Goal: Task Accomplishment & Management: Use online tool/utility

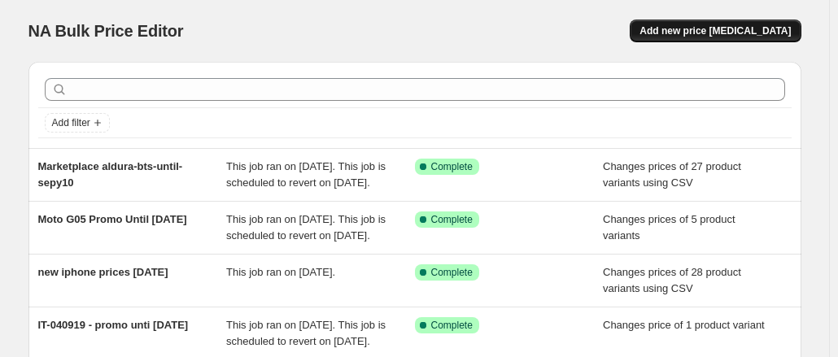
click at [727, 32] on span "Add new price [MEDICAL_DATA]" at bounding box center [714, 30] width 151 height 13
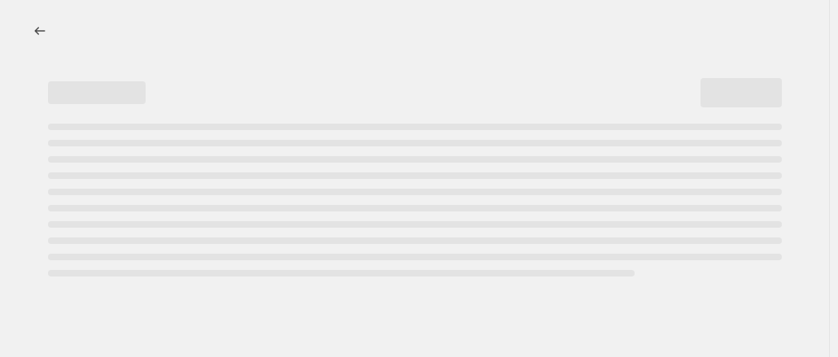
select select "percentage"
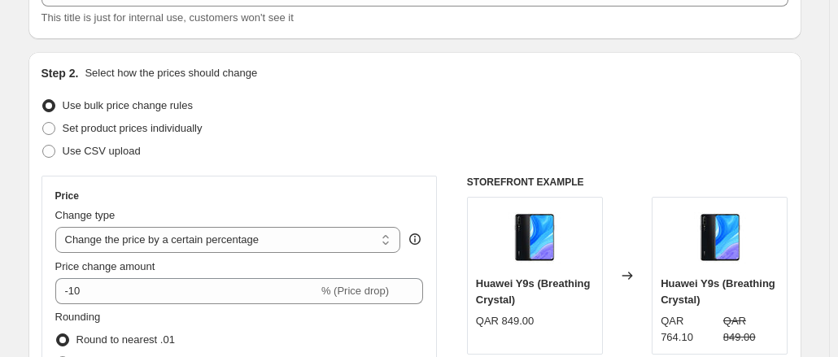
scroll to position [163, 0]
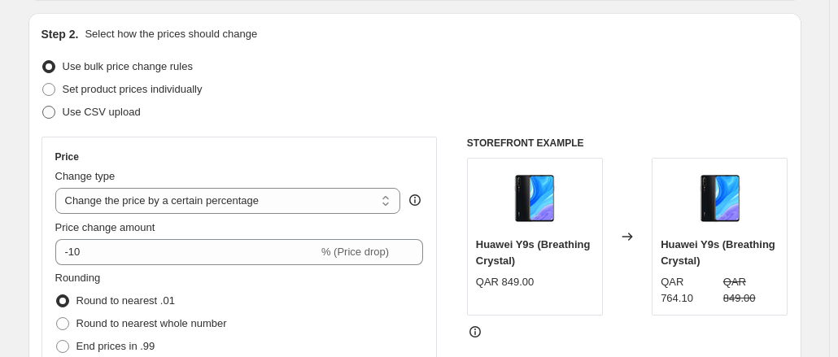
click at [50, 118] on span at bounding box center [48, 112] width 13 height 13
click at [43, 107] on input "Use CSV upload" at bounding box center [42, 106] width 1 height 1
radio input "true"
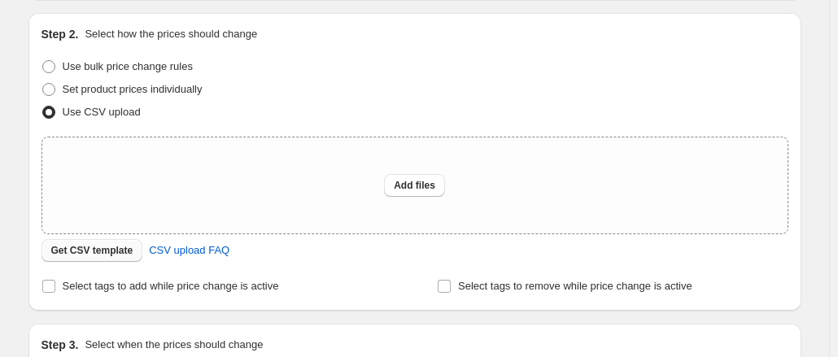
click at [117, 249] on span "Get CSV template" at bounding box center [92, 250] width 82 height 13
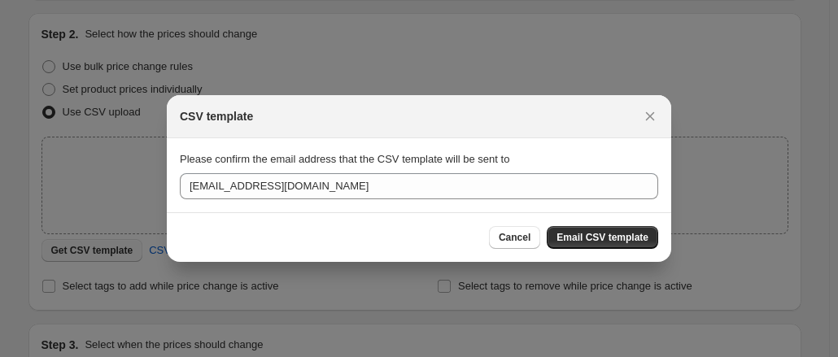
scroll to position [0, 0]
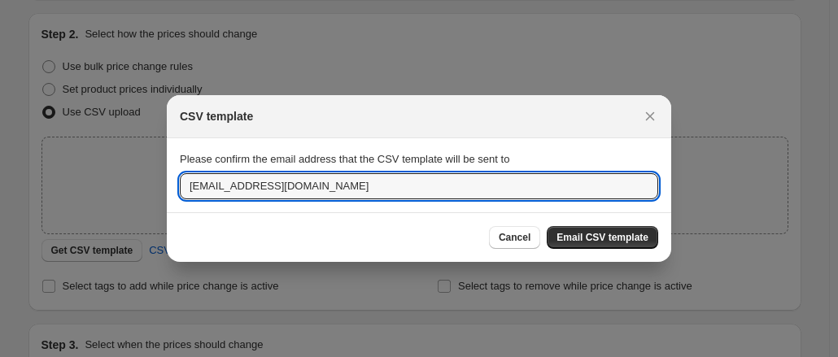
drag, startPoint x: 262, startPoint y: 186, endPoint x: 146, endPoint y: 186, distance: 115.5
type input "[EMAIL_ADDRESS][DOMAIN_NAME]"
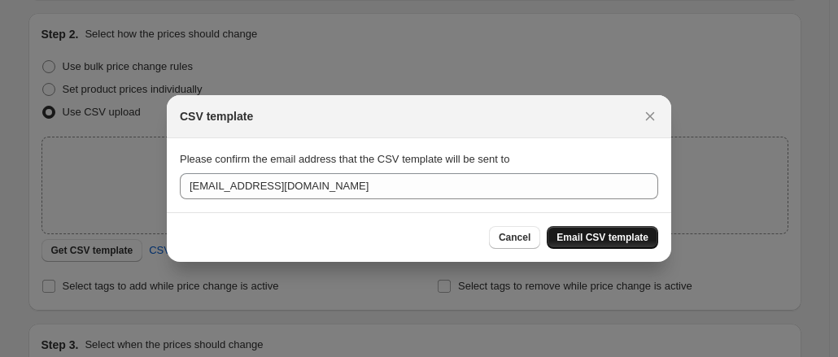
click at [591, 233] on span "Email CSV template" at bounding box center [602, 237] width 92 height 13
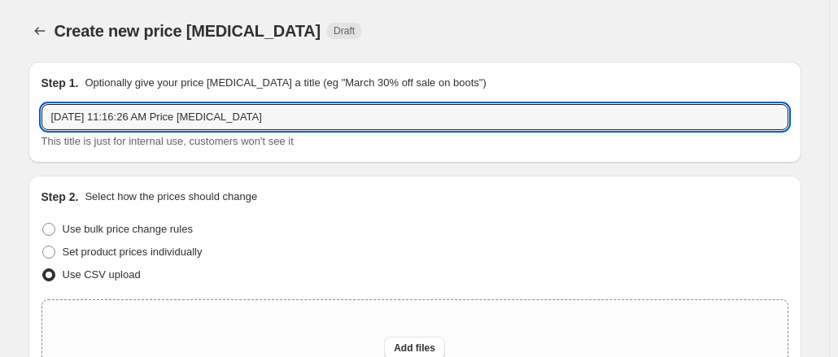
drag, startPoint x: 273, startPoint y: 118, endPoint x: 37, endPoint y: 115, distance: 235.9
click at [37, 115] on div "Step 1. Optionally give your price [MEDICAL_DATA] a title (eg "March 30% off sa…" at bounding box center [414, 112] width 773 height 101
drag, startPoint x: 263, startPoint y: 125, endPoint x: 116, endPoint y: 114, distance: 146.9
click at [116, 114] on input "Marketplace intertec-promo-until-[DATE]" at bounding box center [414, 117] width 747 height 26
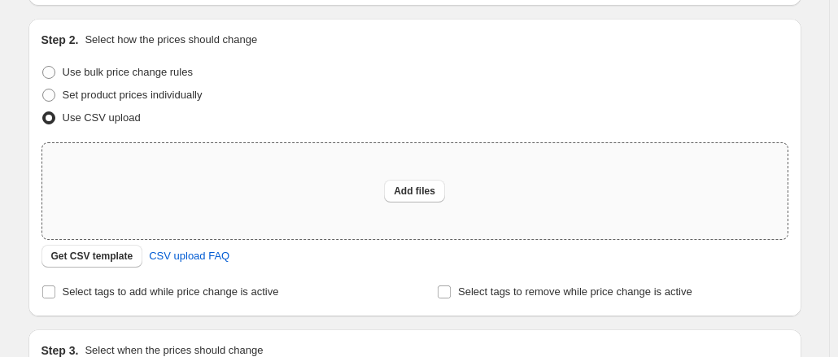
scroll to position [244, 0]
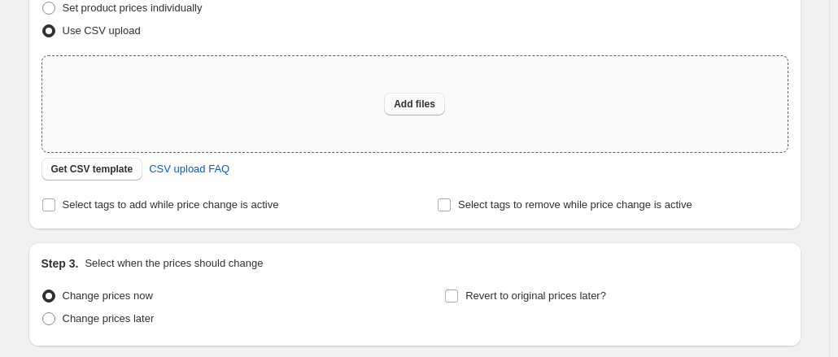
type input "Marketplace intertec-promo-until-[DATE]"
click at [415, 100] on span "Add files" at bounding box center [414, 104] width 41 height 13
type input "C:\fakepath\csv_template_user_10815intertecbts.csv"
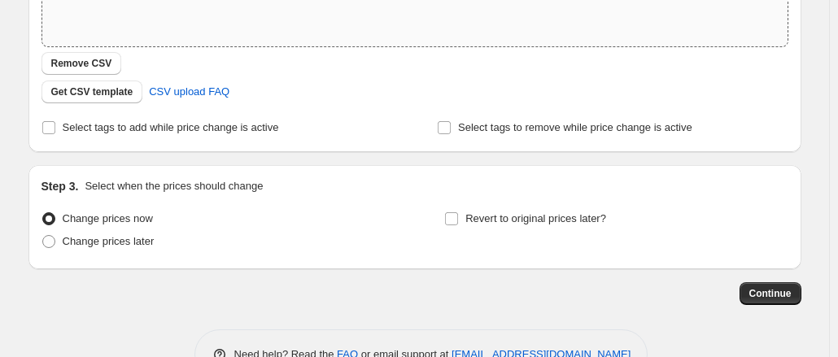
scroll to position [314, 0]
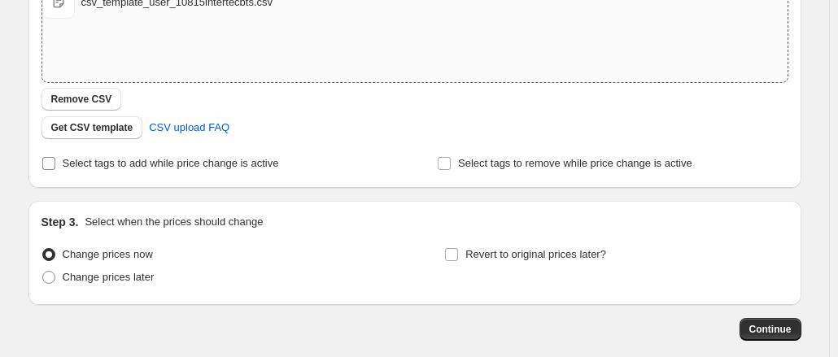
click at [54, 164] on input "Select tags to add while price change is active" at bounding box center [48, 163] width 13 height 13
checkbox input "true"
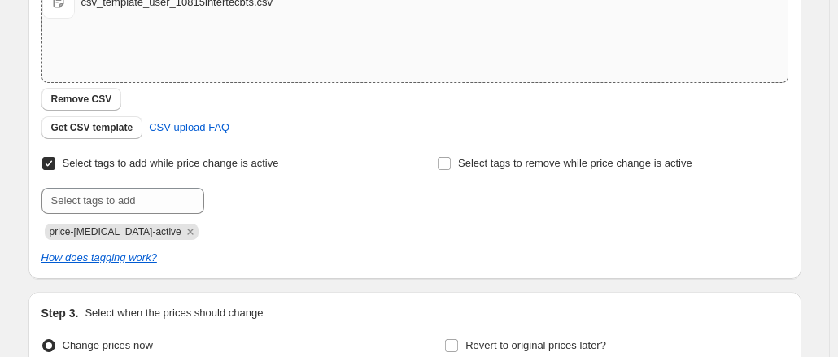
scroll to position [395, 0]
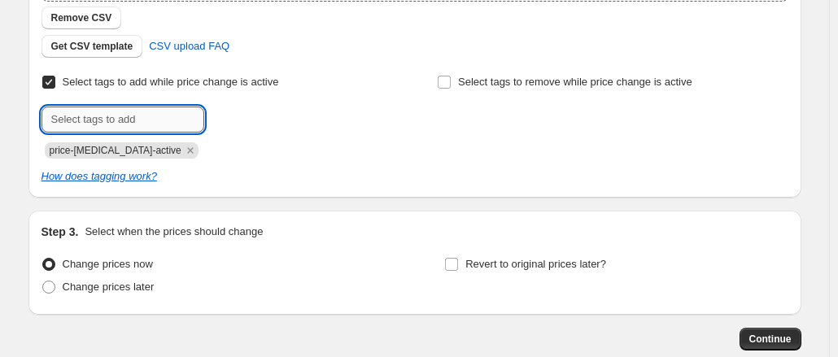
click at [161, 124] on input "text" at bounding box center [122, 120] width 163 height 26
paste input "intertec-promo-until-[DATE]"
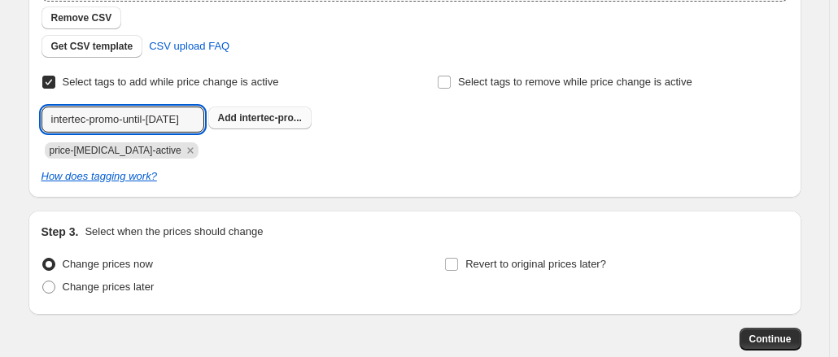
type input "intertec-promo-until-[DATE]"
click at [276, 120] on span "intertec-pro..." at bounding box center [270, 117] width 63 height 11
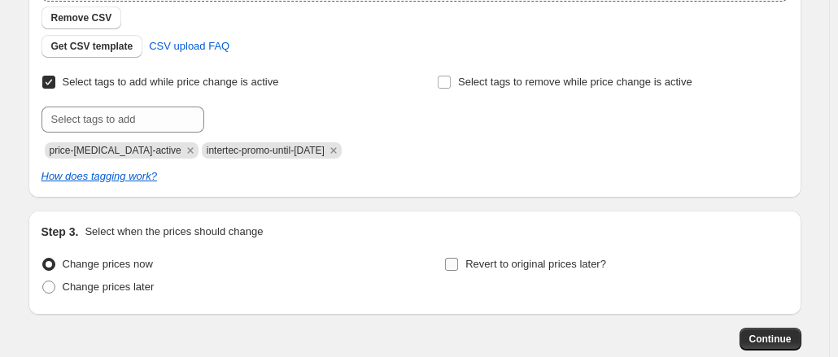
click at [450, 259] on input "Revert to original prices later?" at bounding box center [451, 264] width 13 height 13
checkbox input "true"
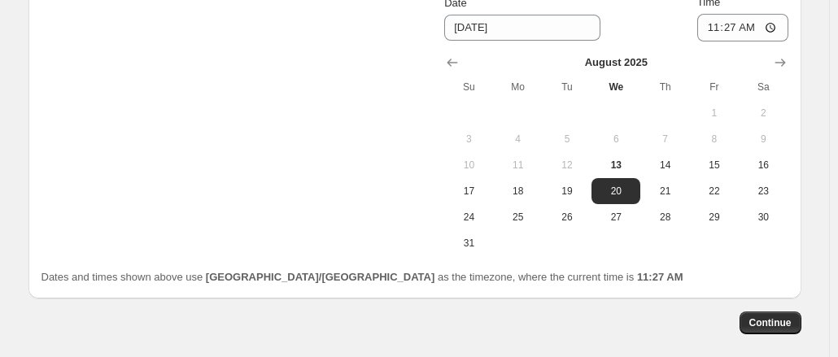
scroll to position [791, 0]
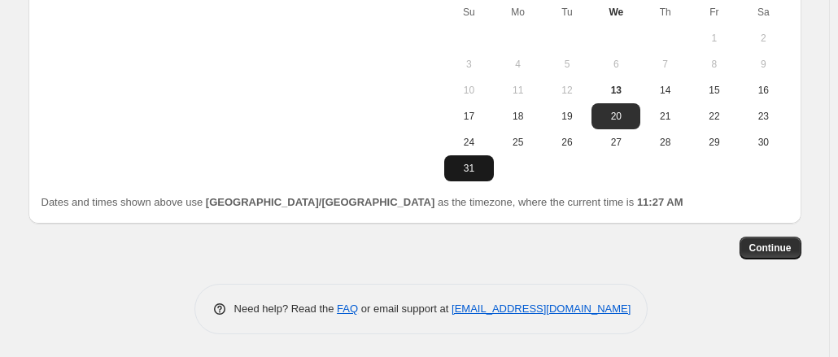
click at [476, 173] on span "31" at bounding box center [469, 168] width 36 height 13
type input "[DATE]"
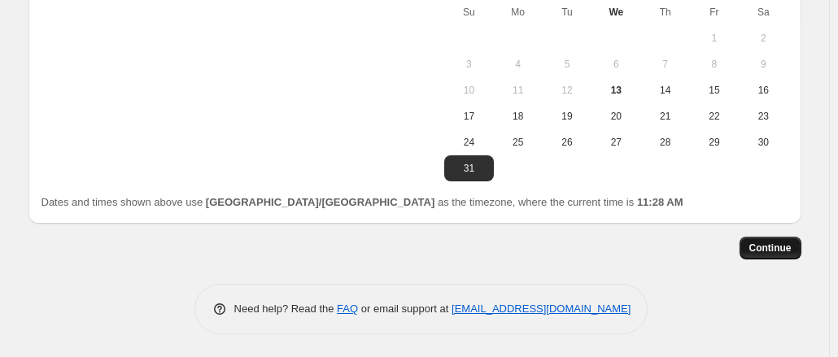
click at [767, 242] on span "Continue" at bounding box center [770, 248] width 42 height 13
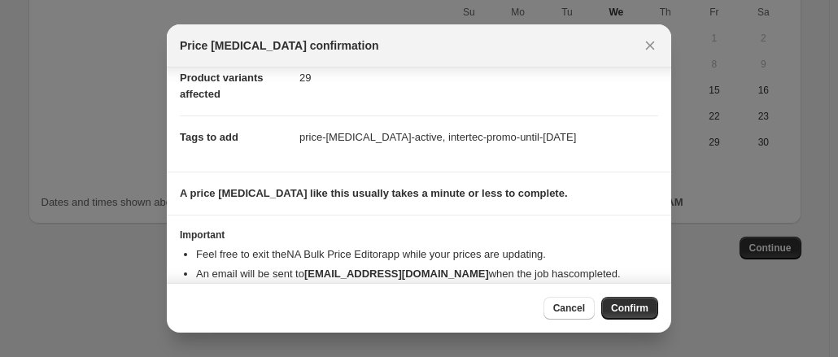
scroll to position [133, 0]
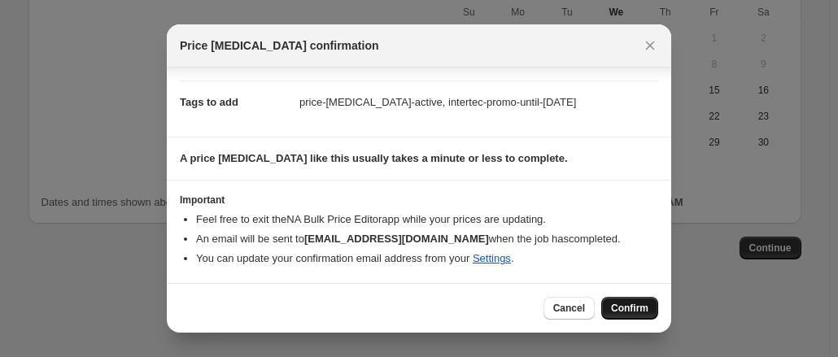
click at [638, 307] on span "Confirm" at bounding box center [629, 308] width 37 height 13
